Goal: Information Seeking & Learning: Learn about a topic

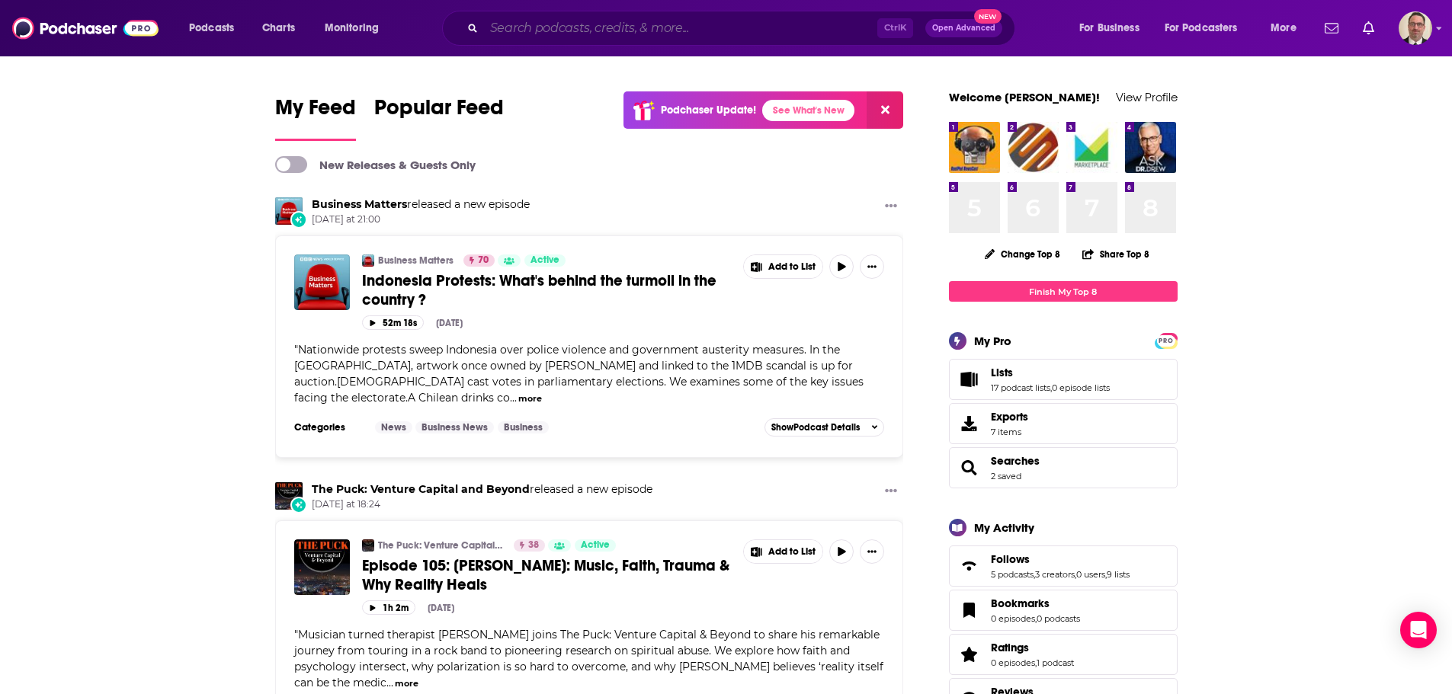
click at [554, 30] on input "Search podcasts, credits, & more..." at bounding box center [680, 28] width 393 height 24
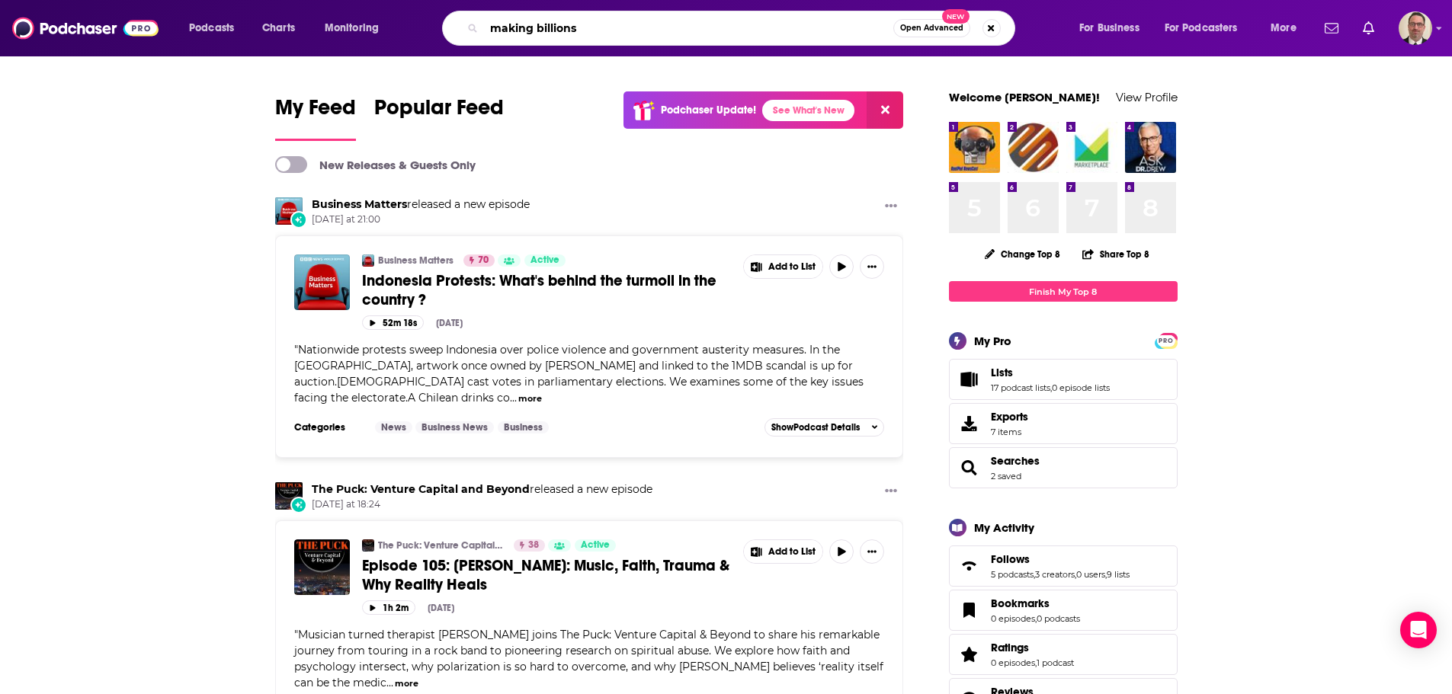
type input "making billions"
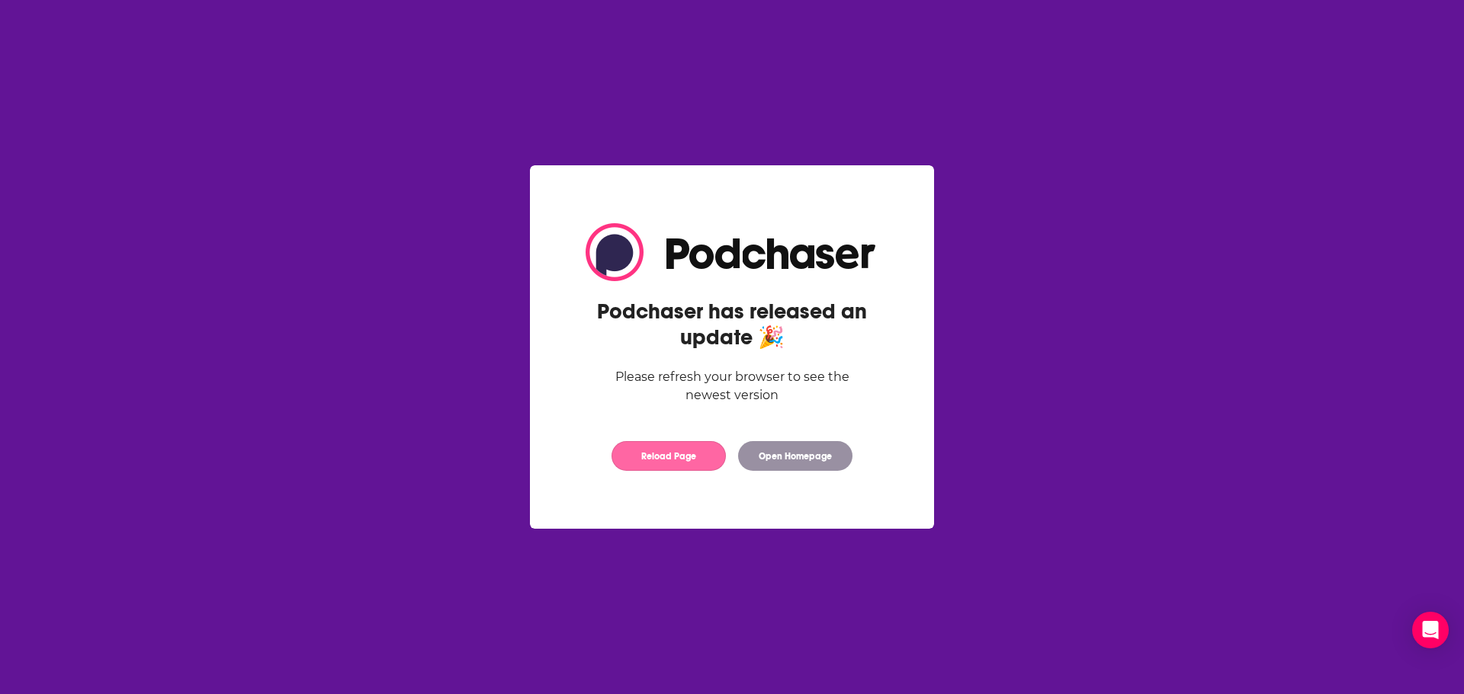
click at [659, 467] on button "Reload Page" at bounding box center [668, 456] width 114 height 30
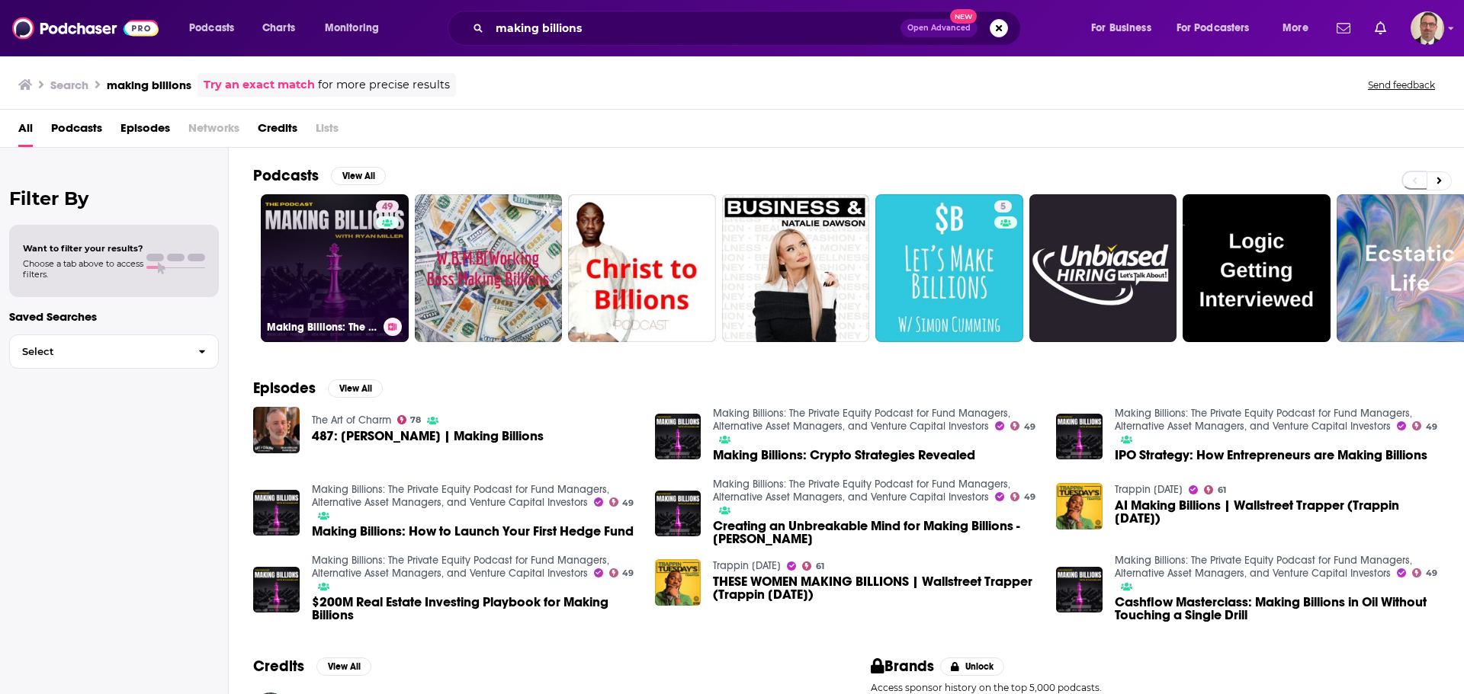
click at [325, 243] on link "49 Making Billions: The Private Equity Podcast for Fund Managers, Alternative A…" at bounding box center [335, 268] width 148 height 148
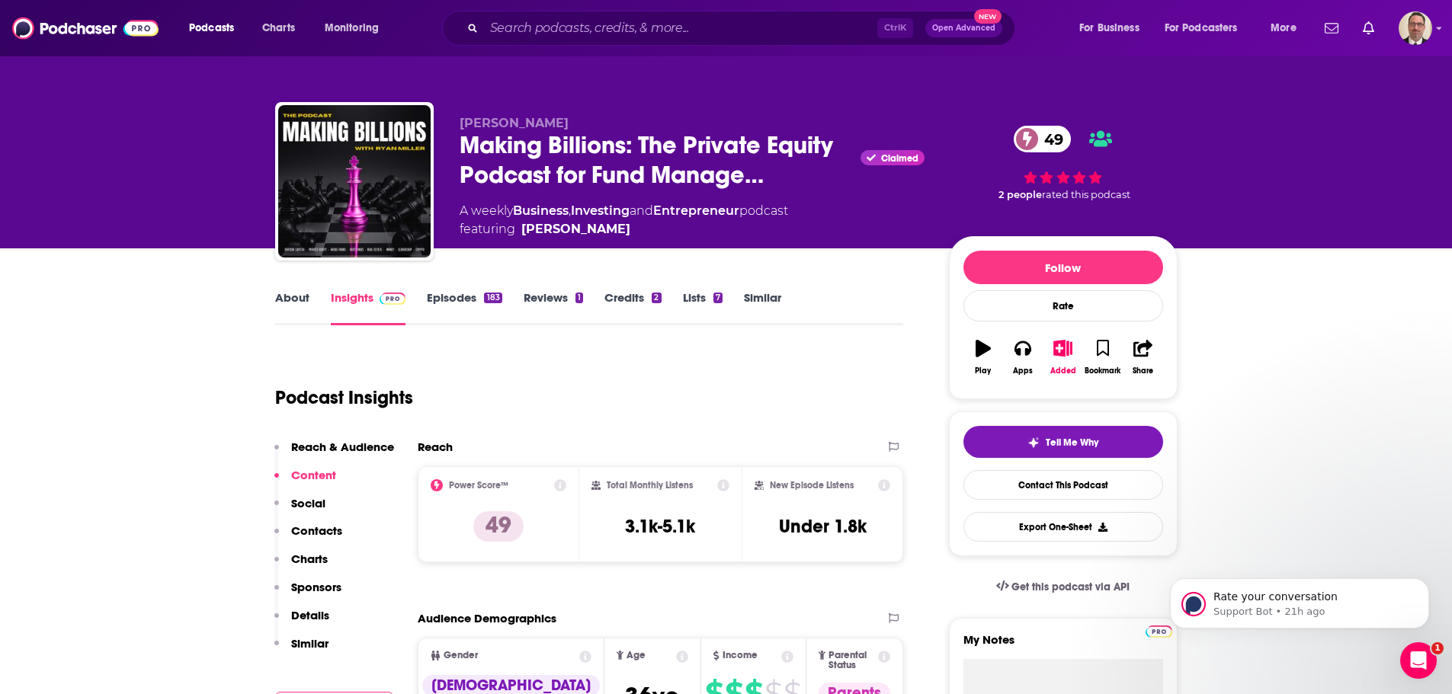
click at [291, 298] on link "About" at bounding box center [292, 307] width 34 height 35
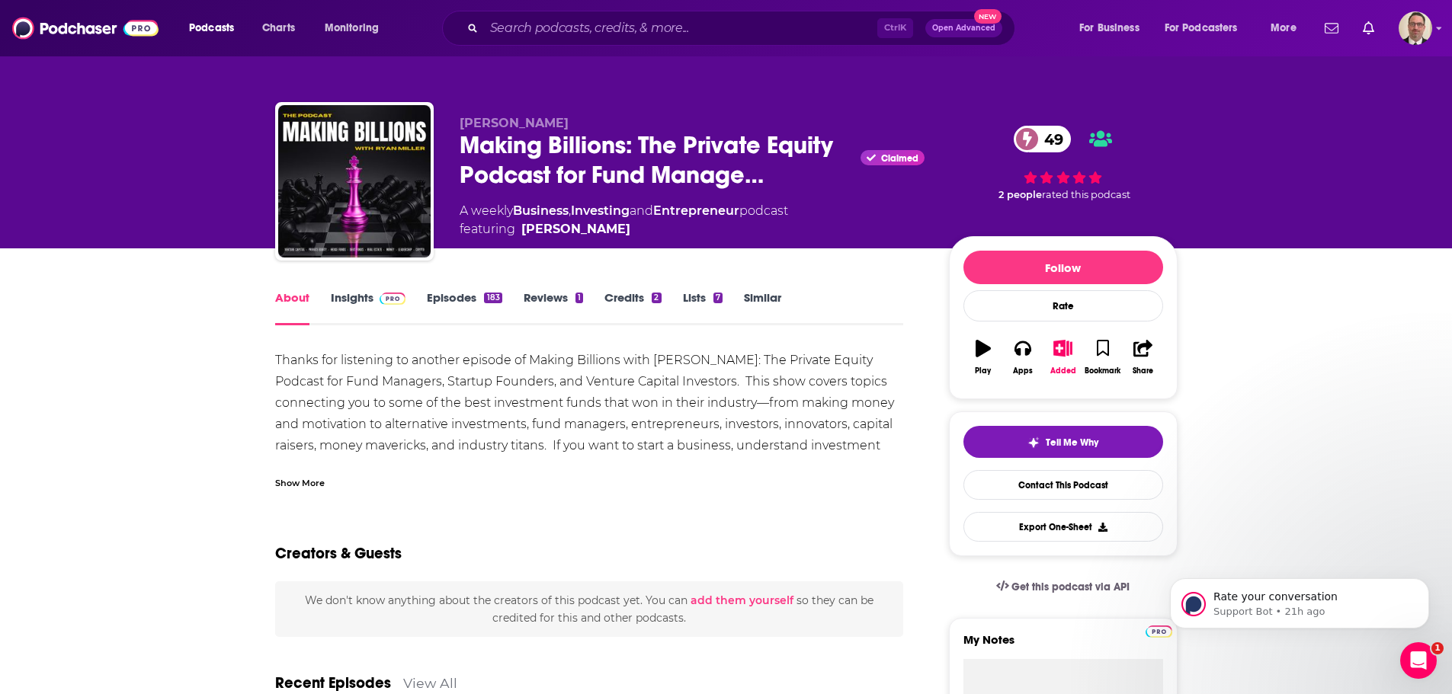
click at [311, 358] on div "Thanks for listening to another episode of Making Billions with [PERSON_NAME]: …" at bounding box center [589, 414] width 629 height 128
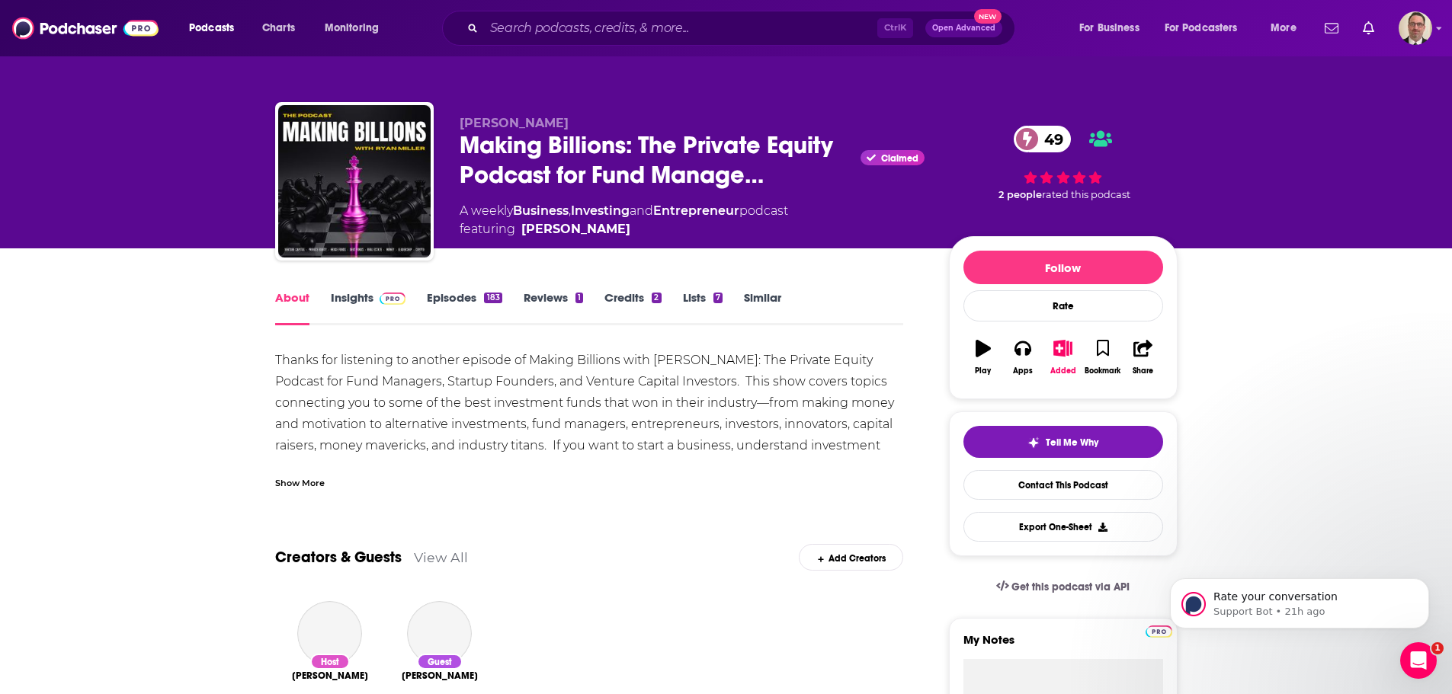
click at [284, 479] on div "Show More" at bounding box center [300, 482] width 50 height 14
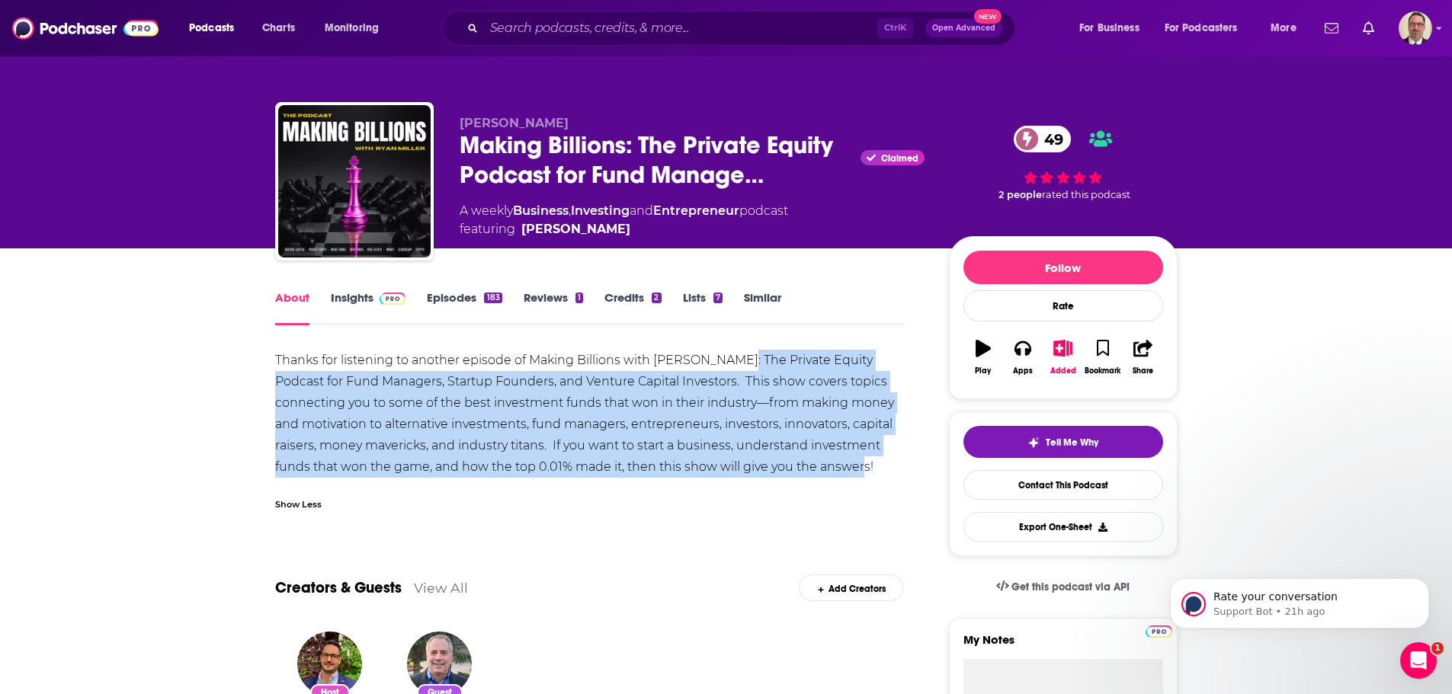
drag, startPoint x: 726, startPoint y: 358, endPoint x: 887, endPoint y: 467, distance: 194.5
click at [887, 467] on div "Thanks for listening to another episode of Making Billions with [PERSON_NAME]: …" at bounding box center [589, 414] width 629 height 128
copy div "The Private Equity Podcast for Fund Managers, Startup Founders, and Venture Cap…"
click at [342, 303] on link "Insights" at bounding box center [368, 307] width 75 height 35
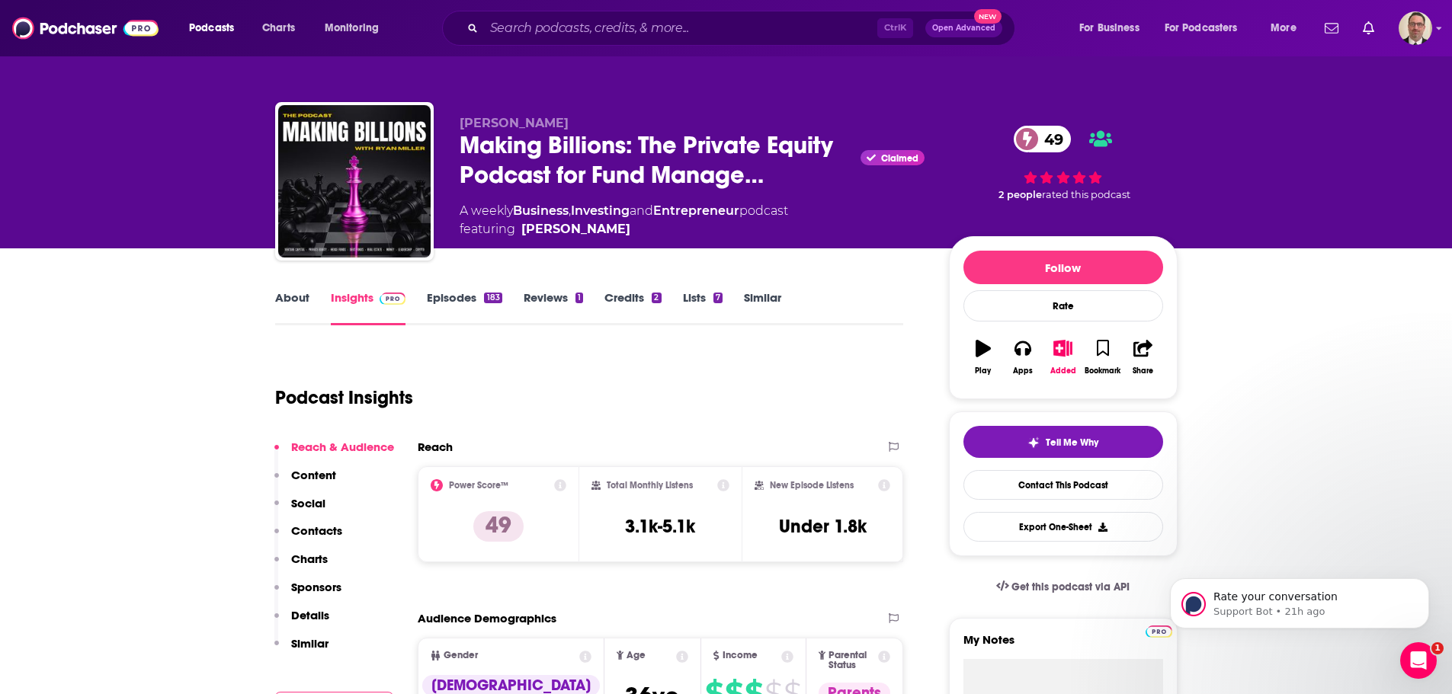
click at [471, 300] on link "Episodes 183" at bounding box center [464, 307] width 75 height 35
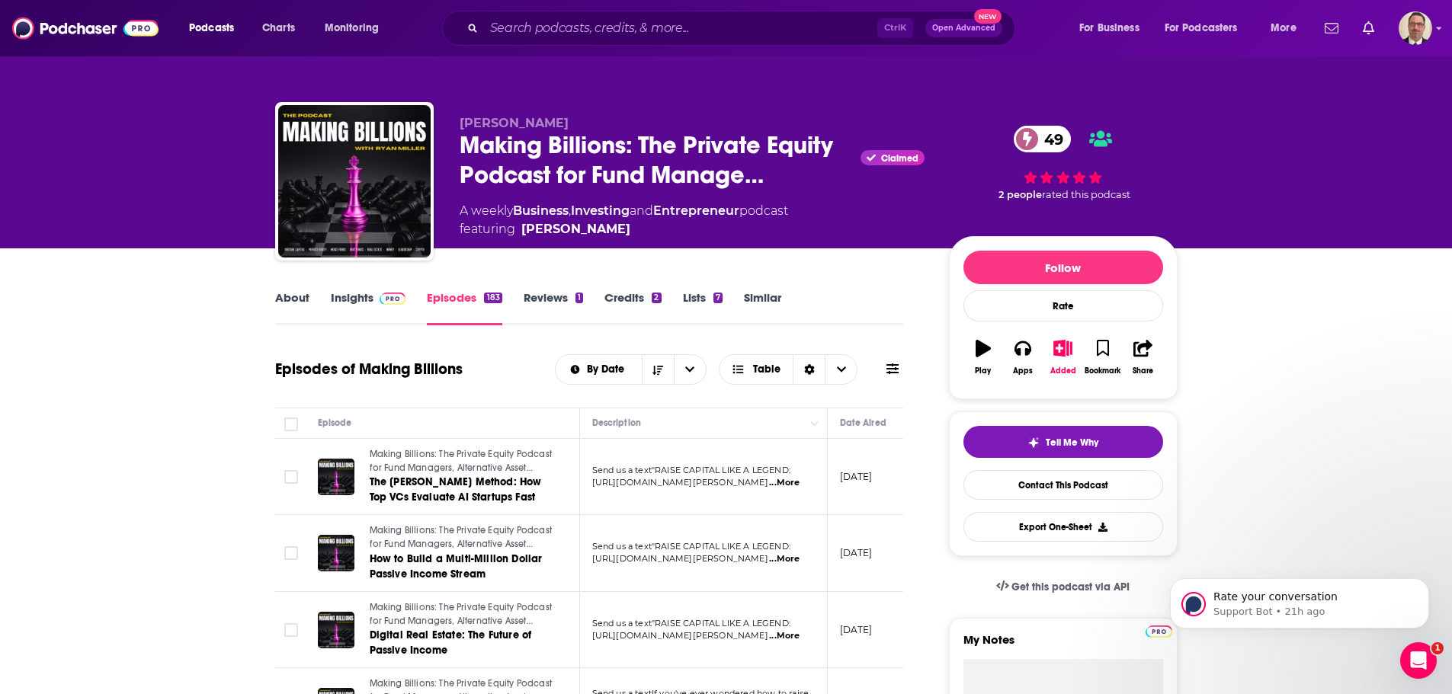
click at [367, 303] on link "Insights" at bounding box center [368, 307] width 75 height 35
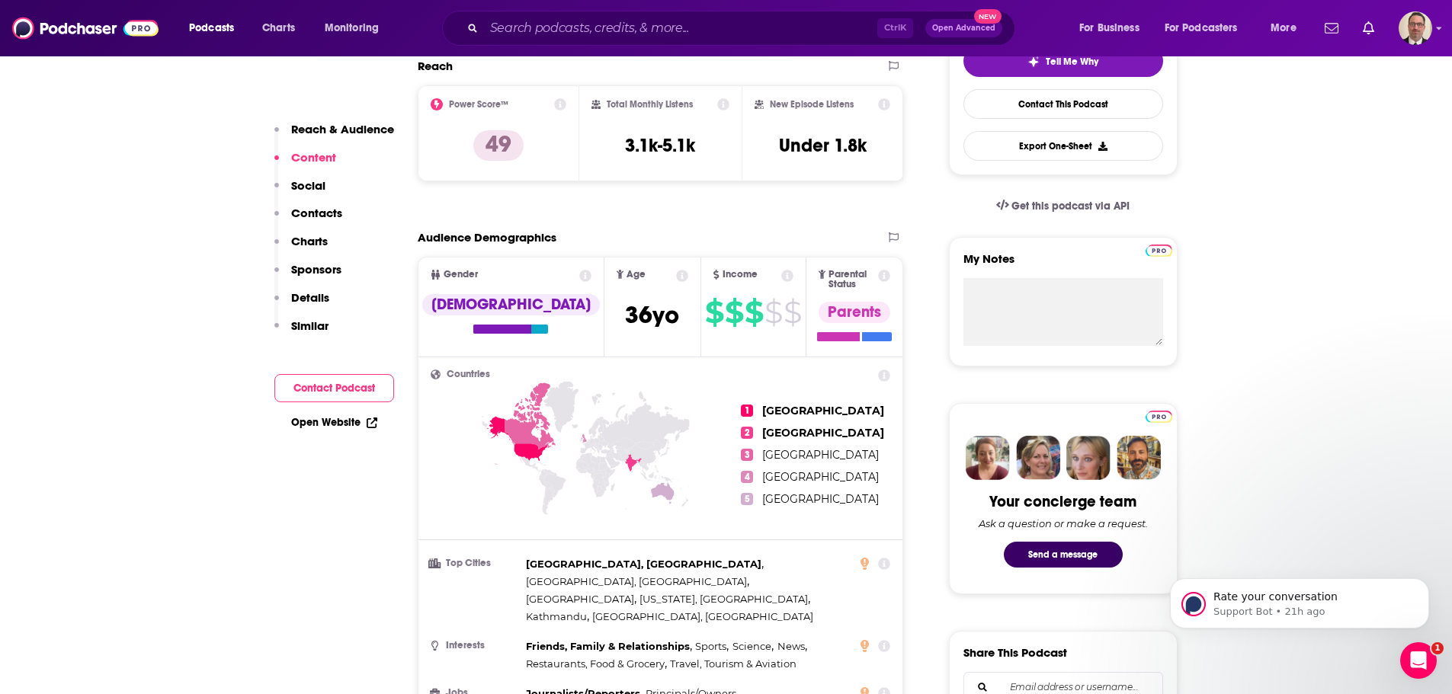
scroll to position [305, 0]
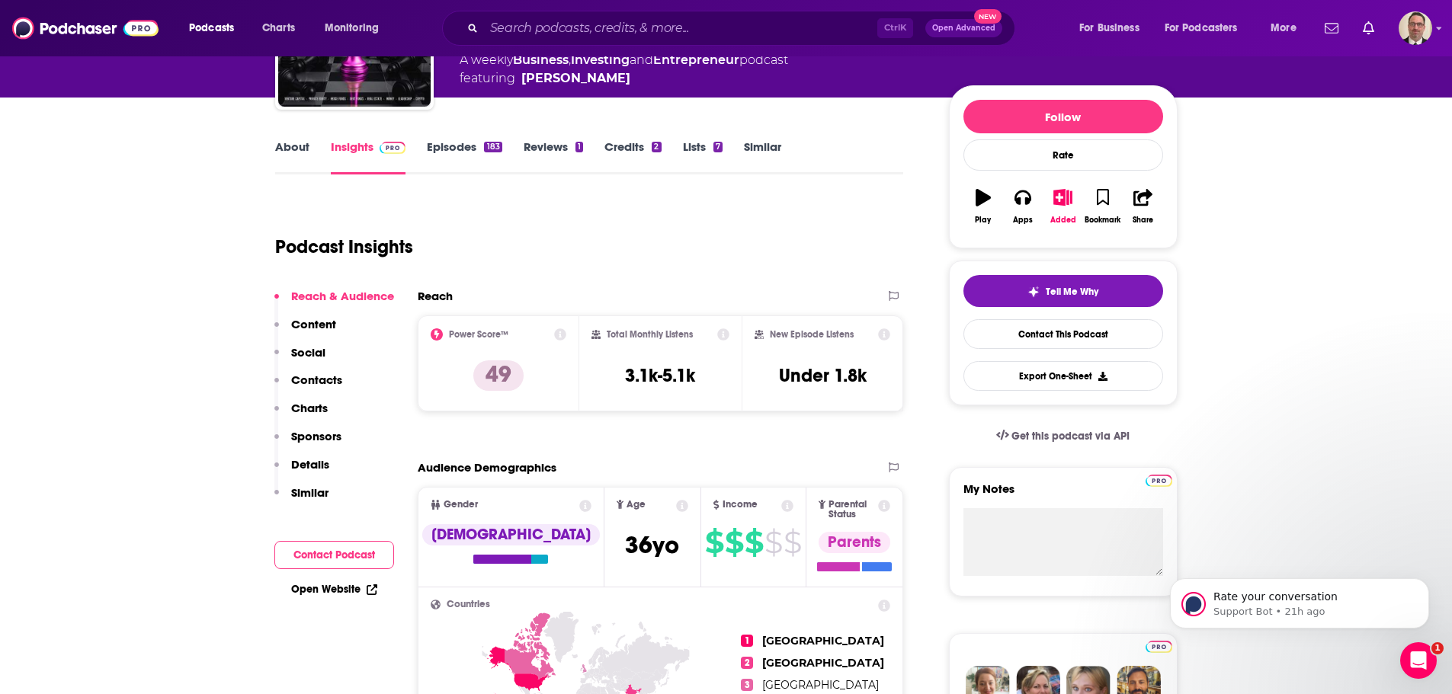
scroll to position [152, 0]
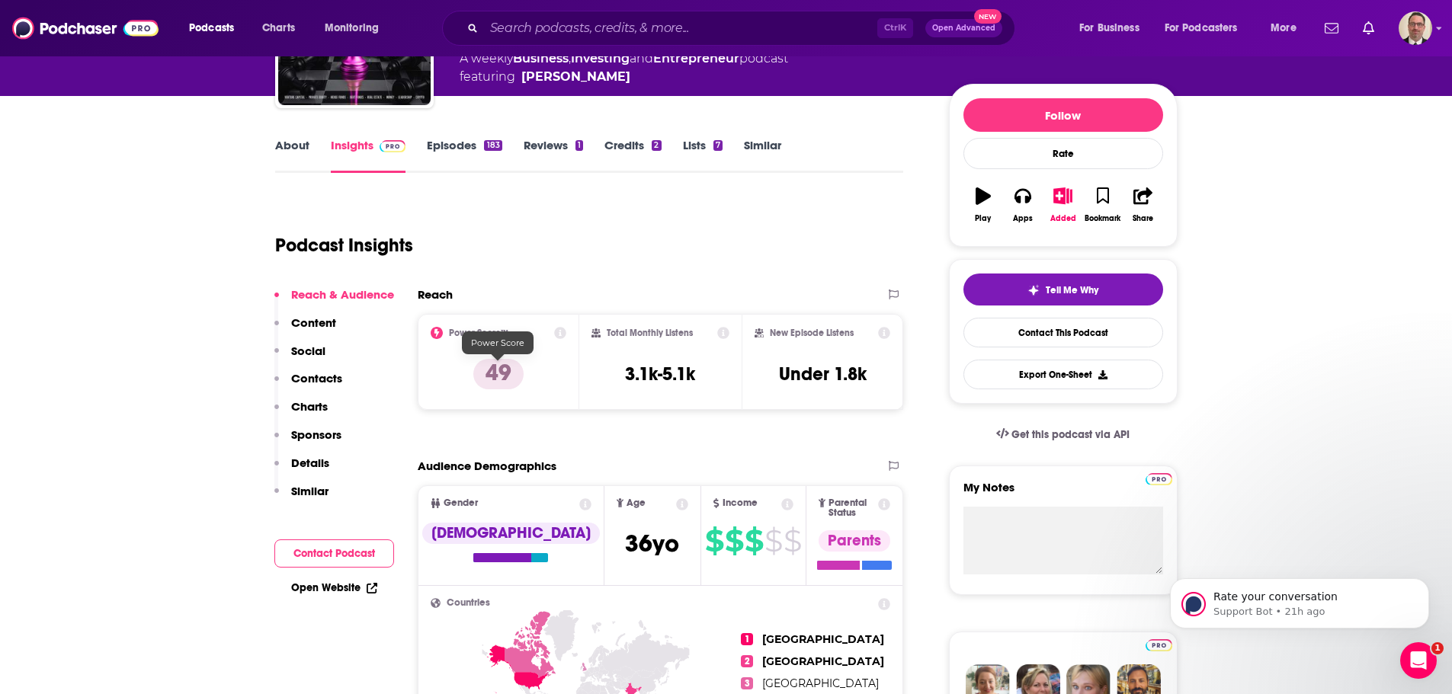
click at [498, 377] on p "49" at bounding box center [498, 374] width 50 height 30
click at [558, 336] on icon at bounding box center [560, 333] width 12 height 12
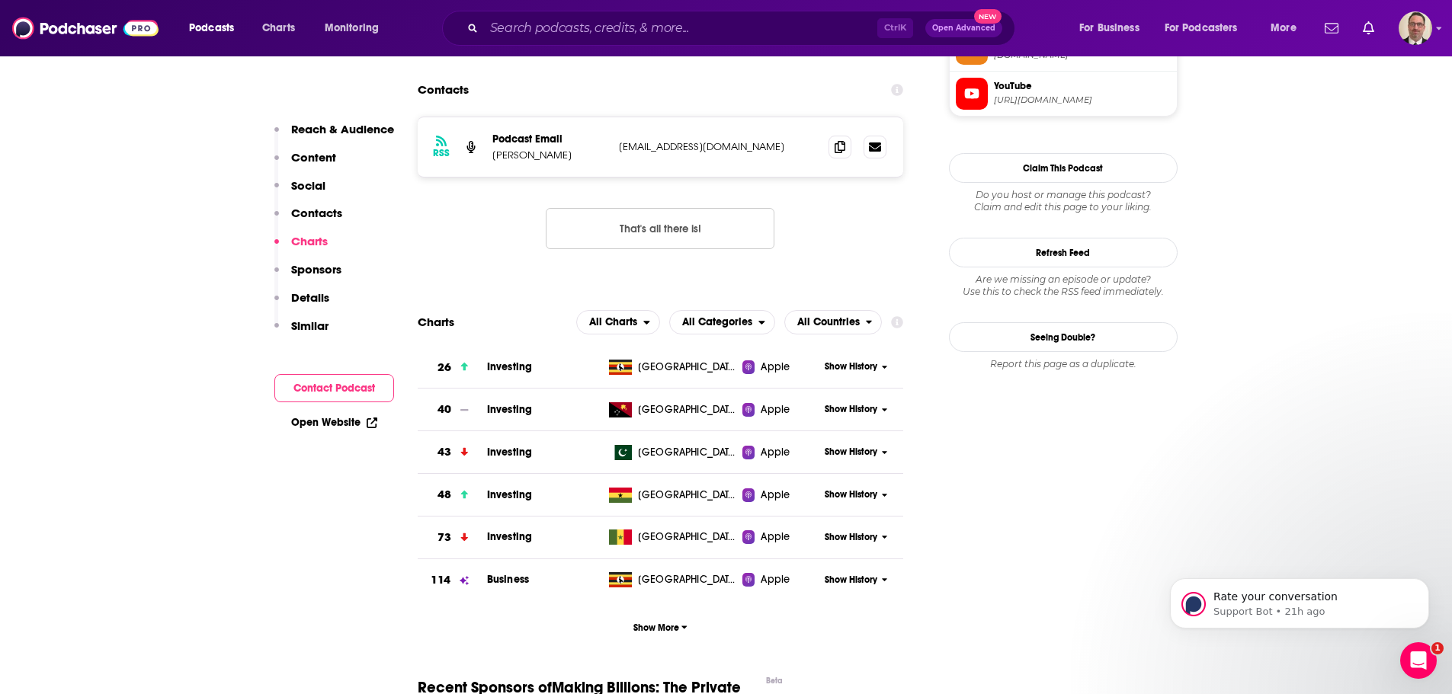
scroll to position [1448, 0]
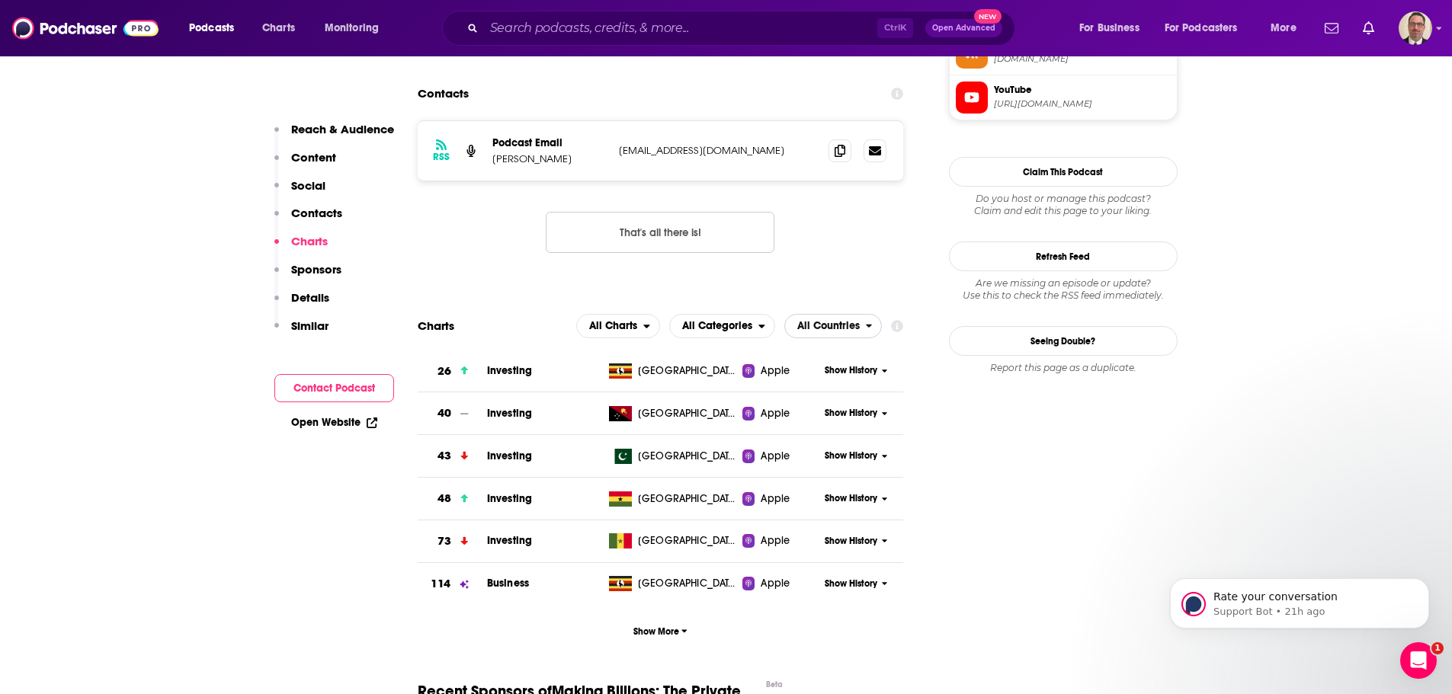
click at [833, 321] on span "All Countries" at bounding box center [828, 326] width 63 height 11
click at [640, 313] on span "All Charts" at bounding box center [610, 326] width 66 height 26
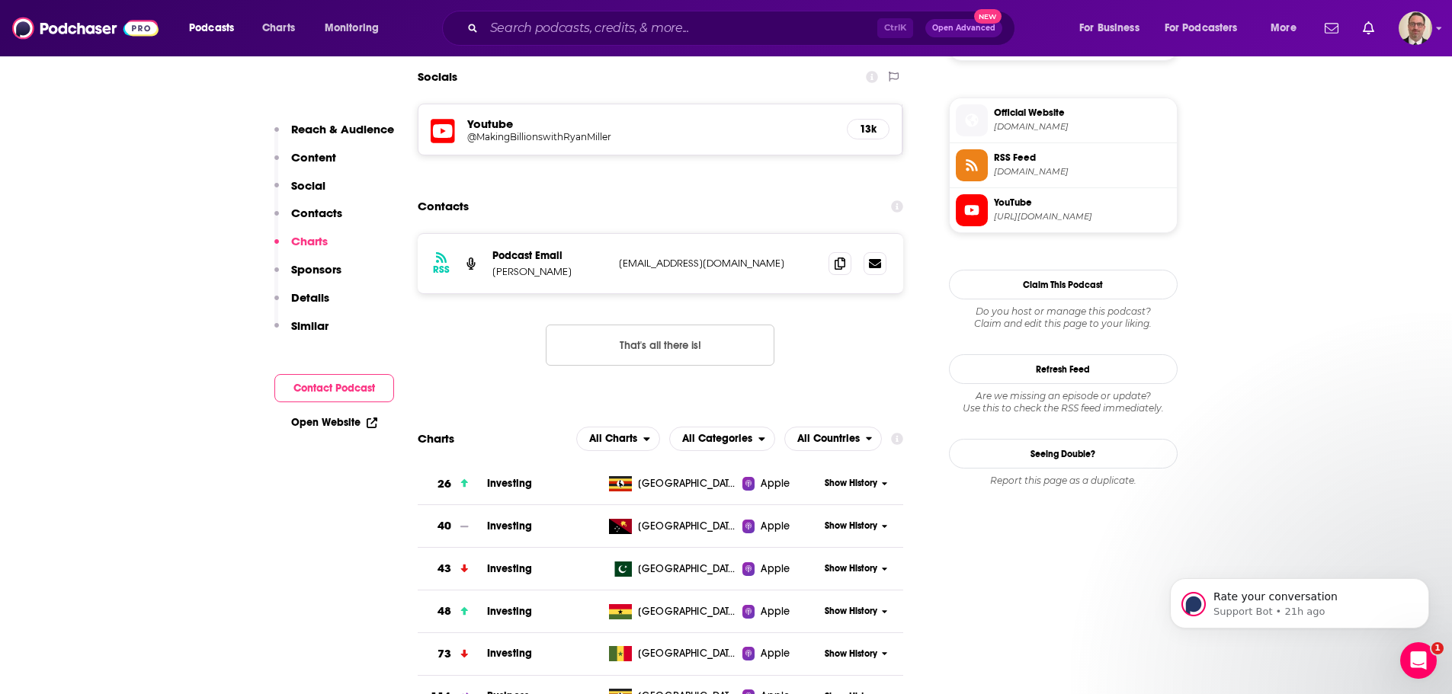
scroll to position [1220, 0]
